Goal: Use online tool/utility: Utilize a website feature to perform a specific function

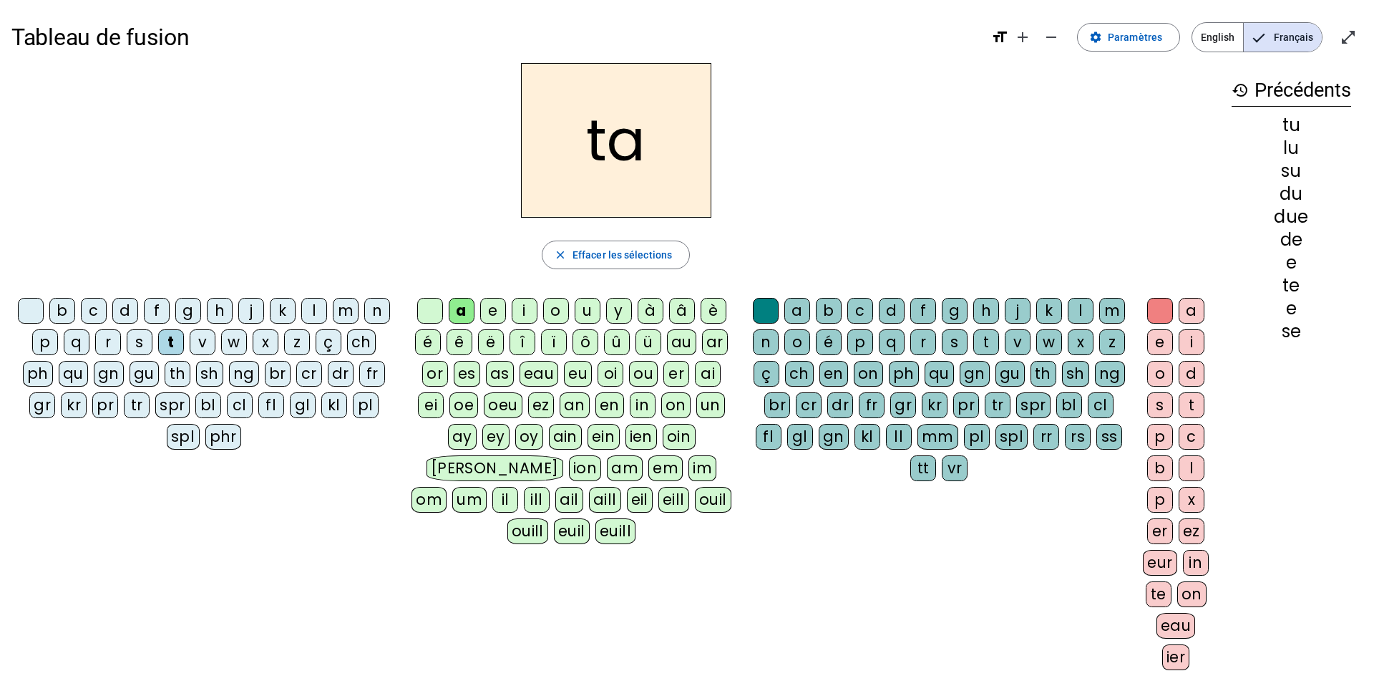
click at [430, 314] on div at bounding box center [430, 311] width 26 height 26
click at [31, 313] on div at bounding box center [31, 311] width 26 height 26
click at [44, 344] on div "p" at bounding box center [45, 342] width 26 height 26
click at [531, 306] on div "i" at bounding box center [525, 311] width 26 height 26
click at [920, 343] on div "r" at bounding box center [923, 342] width 26 height 26
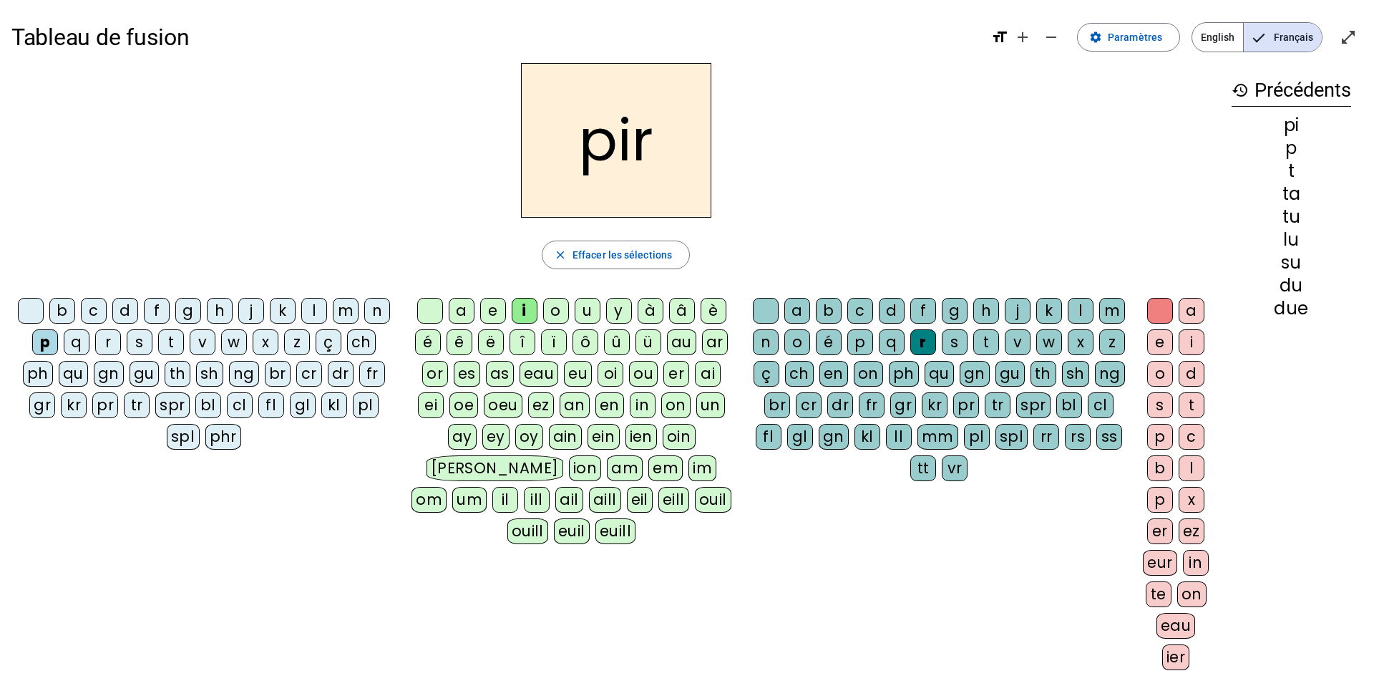
click at [1159, 349] on div "e" at bounding box center [1160, 342] width 26 height 26
click at [100, 313] on div "c" at bounding box center [94, 311] width 26 height 26
click at [109, 348] on div "r" at bounding box center [108, 342] width 26 height 26
click at [208, 343] on div "v" at bounding box center [203, 342] width 26 height 26
click at [316, 318] on div "l" at bounding box center [314, 311] width 26 height 26
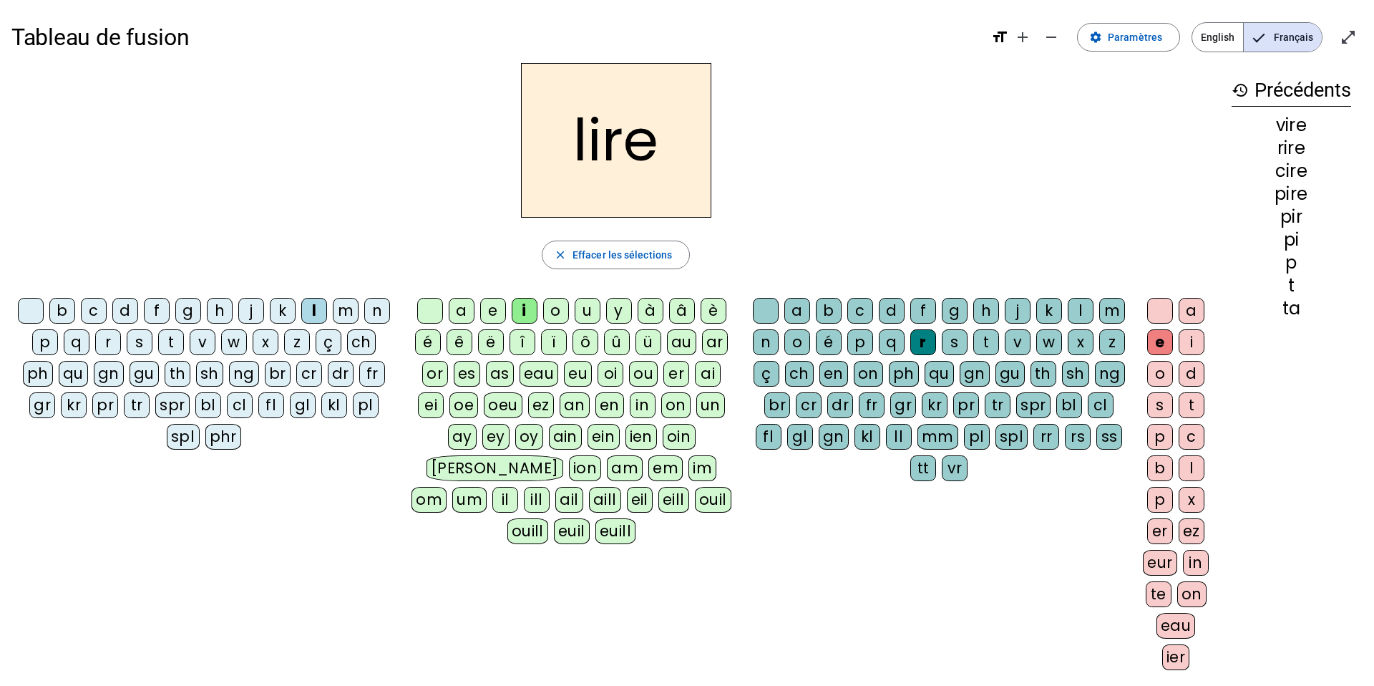
click at [173, 341] on div "t" at bounding box center [171, 342] width 26 height 26
click at [955, 314] on div "g" at bounding box center [955, 311] width 26 height 26
click at [44, 342] on div "p" at bounding box center [45, 342] width 26 height 26
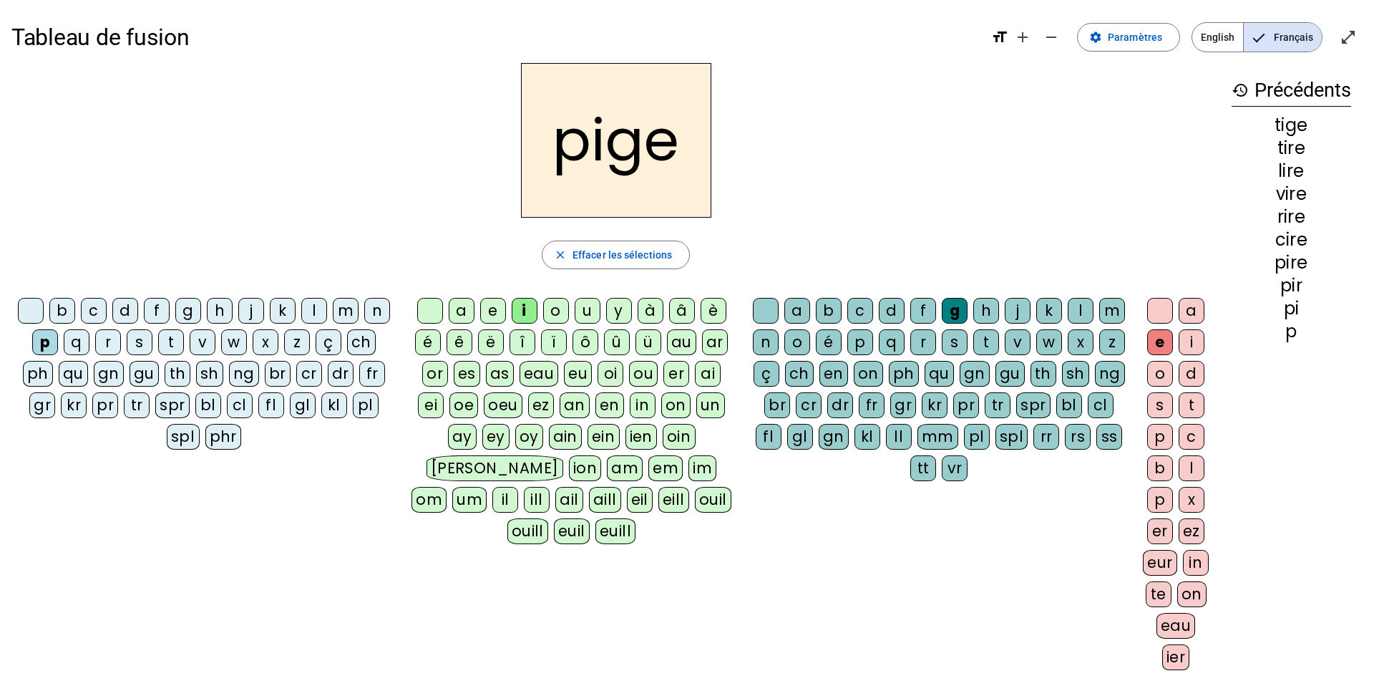
click at [160, 313] on div "f" at bounding box center [157, 311] width 26 height 26
click at [1068, 342] on div "x" at bounding box center [1081, 342] width 26 height 26
click at [347, 319] on div "m" at bounding box center [346, 311] width 26 height 26
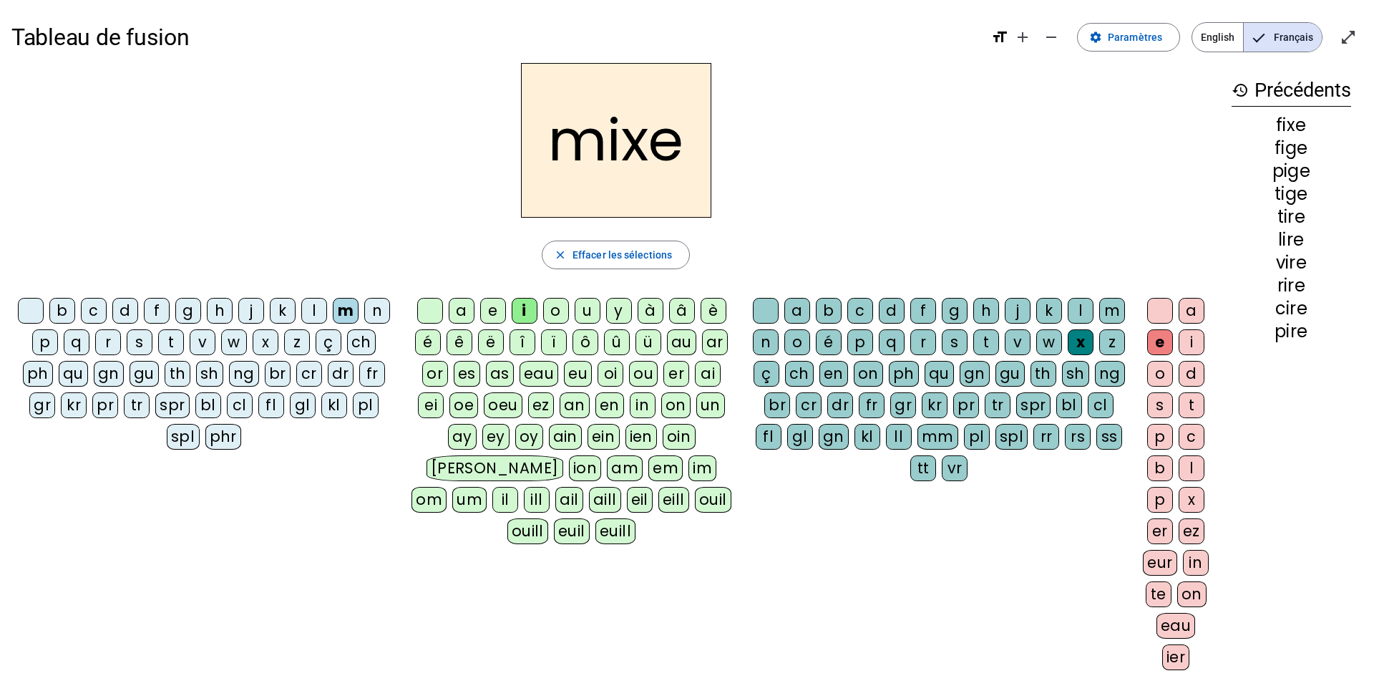
click at [112, 347] on div "r" at bounding box center [108, 342] width 26 height 26
click at [887, 311] on div "d" at bounding box center [892, 311] width 26 height 26
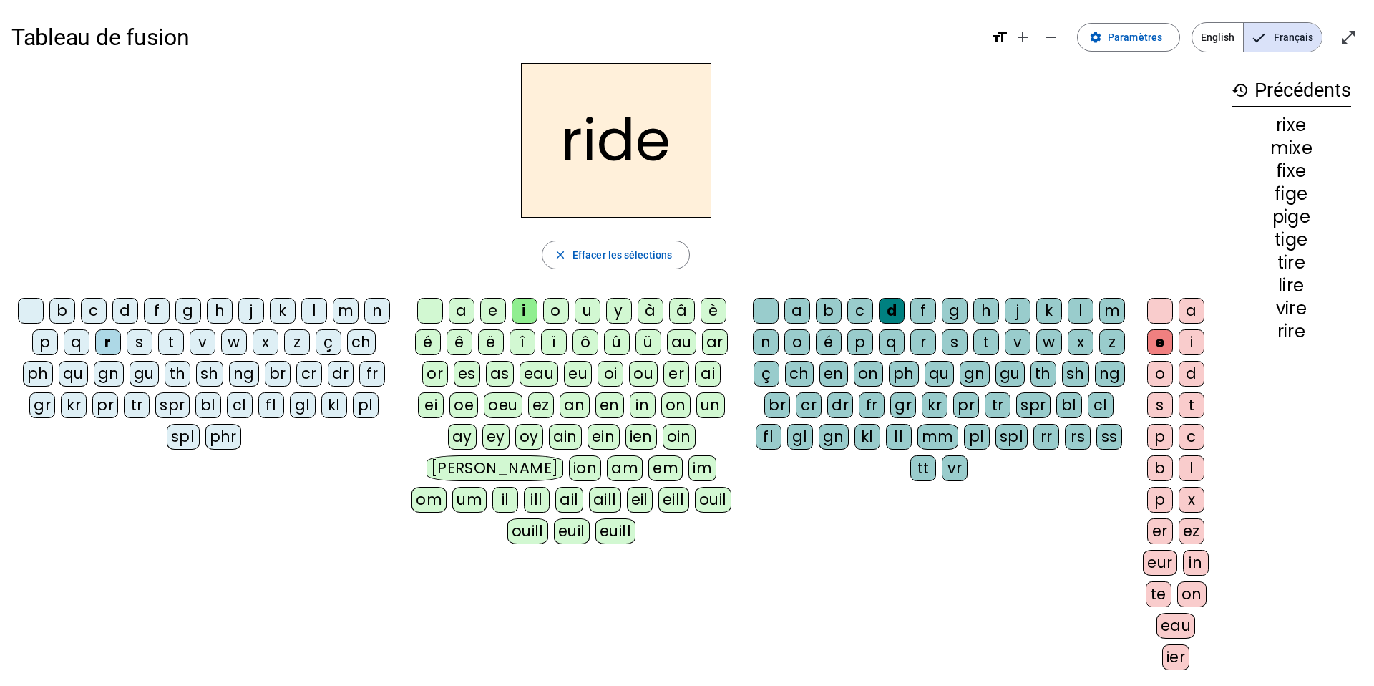
click at [62, 310] on div "b" at bounding box center [62, 311] width 26 height 26
